Goal: Information Seeking & Learning: Learn about a topic

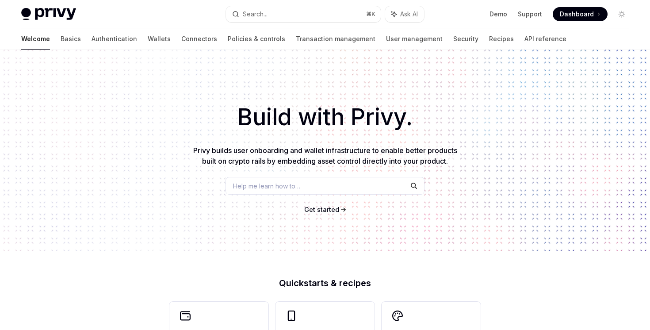
click at [458, 42] on div "Welcome Basics Authentication Wallets Connectors Policies & controls Transactio…" at bounding box center [294, 38] width 546 height 21
click at [489, 42] on link "Recipes" at bounding box center [501, 38] width 25 height 21
type textarea "*"
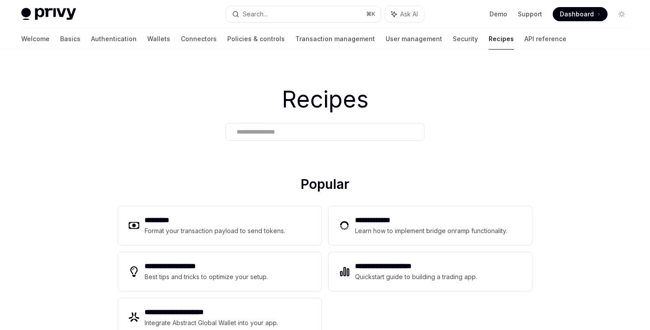
click at [308, 127] on input "text" at bounding box center [325, 131] width 177 height 9
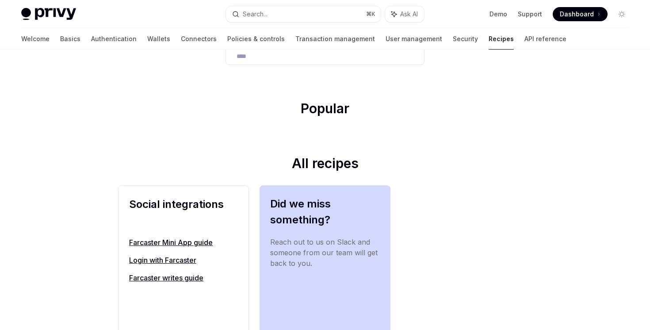
scroll to position [101, 0]
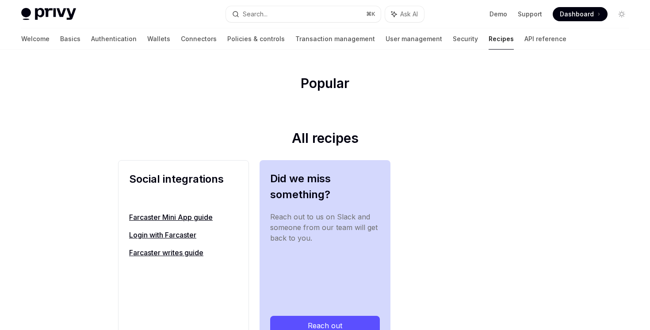
type input "****"
click at [205, 219] on link "Farcaster Mini App guide" at bounding box center [183, 217] width 109 height 11
type textarea "*"
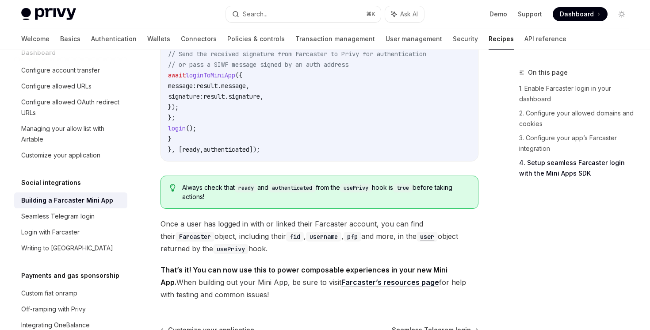
scroll to position [1466, 0]
